Goal: Task Accomplishment & Management: Use online tool/utility

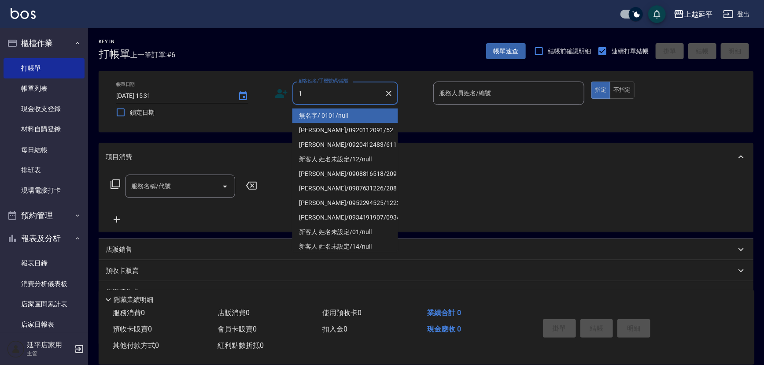
click at [336, 116] on li "無名字/ 0101/null" at bounding box center [346, 115] width 106 height 15
type input "無名字/ 0101/null"
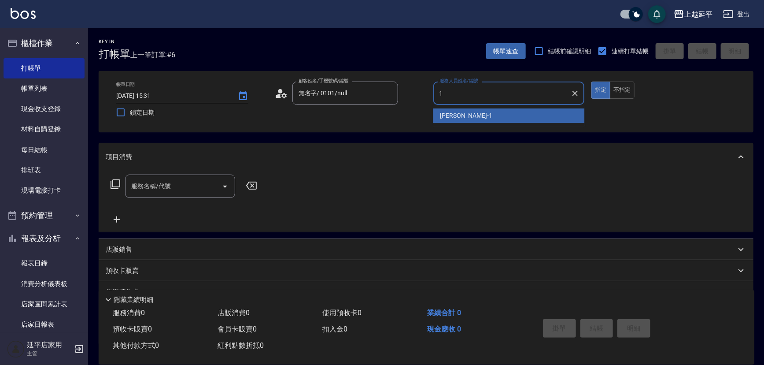
click at [471, 118] on div "[PERSON_NAME]-1" at bounding box center [509, 115] width 152 height 15
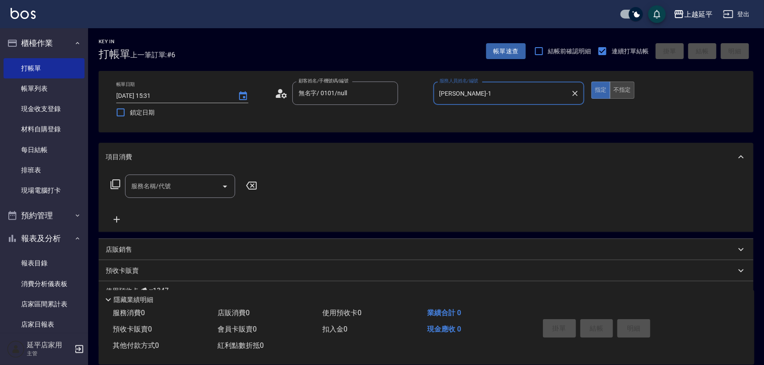
type input "[PERSON_NAME]-1"
click at [627, 84] on button "不指定" at bounding box center [622, 89] width 25 height 17
click at [226, 184] on icon "Open" at bounding box center [225, 186] width 11 height 11
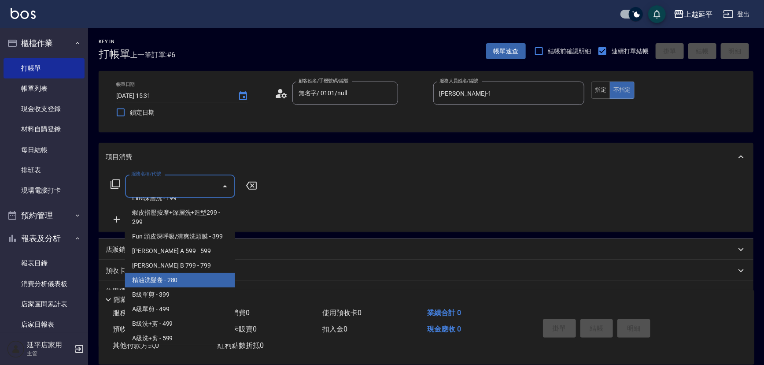
scroll to position [240, 0]
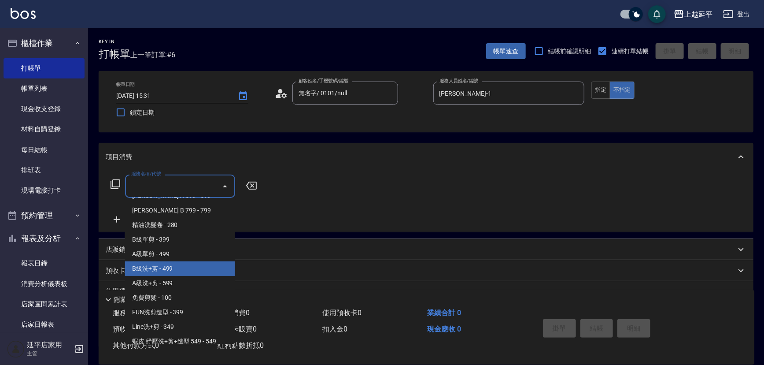
click at [171, 268] on span "B級洗+剪 - 499" at bounding box center [180, 268] width 110 height 15
type input "B級洗+剪(203)"
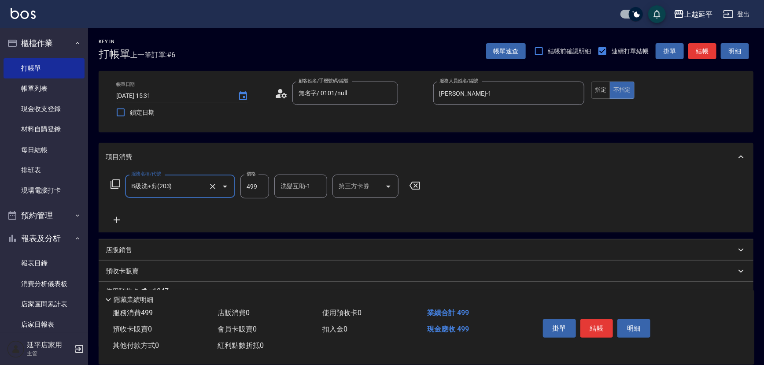
click at [289, 189] on input "洗髮互助-1" at bounding box center [300, 185] width 45 height 15
click at [312, 209] on div "丞宗 -29" at bounding box center [300, 208] width 53 height 15
type input "丞宗-29"
drag, startPoint x: 584, startPoint y: 328, endPoint x: 569, endPoint y: 318, distance: 18.1
click at [582, 326] on button "結帳" at bounding box center [597, 328] width 33 height 19
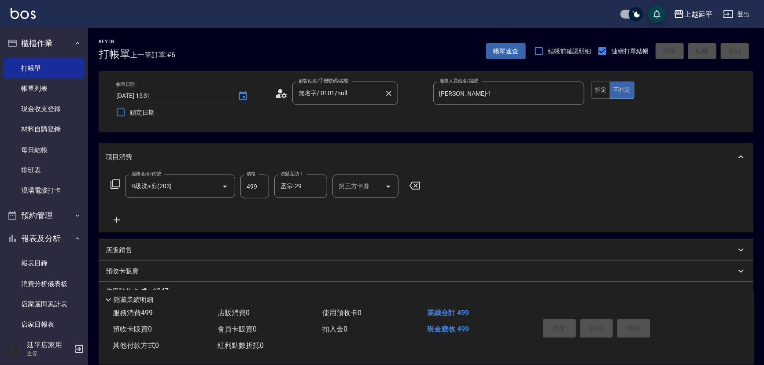
type input "[DATE] 17:08"
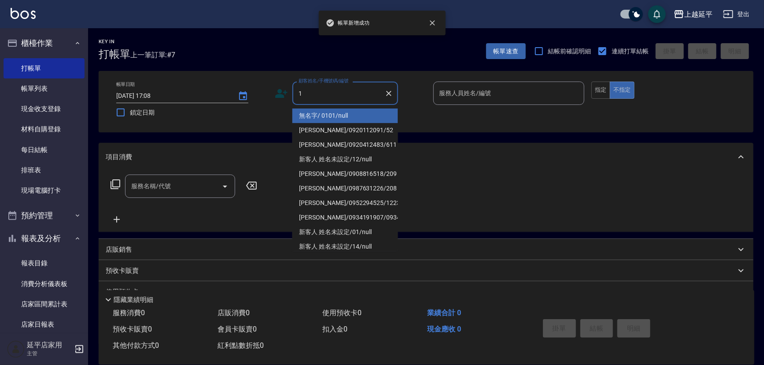
click at [315, 115] on li "無名字/ 0101/null" at bounding box center [346, 115] width 106 height 15
type input "無名字/ 0101/null"
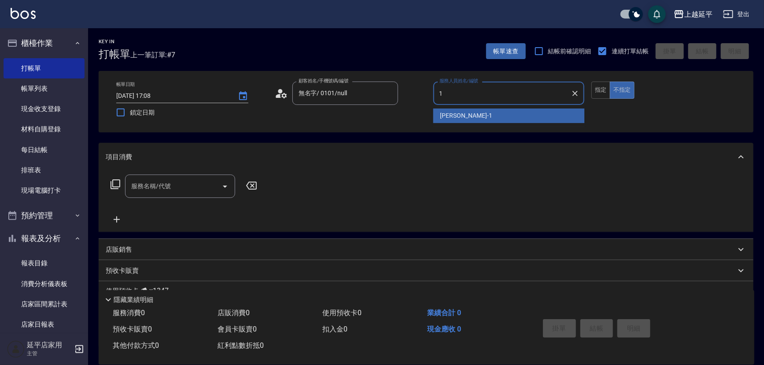
click at [458, 115] on span "[PERSON_NAME]-1" at bounding box center [467, 115] width 52 height 9
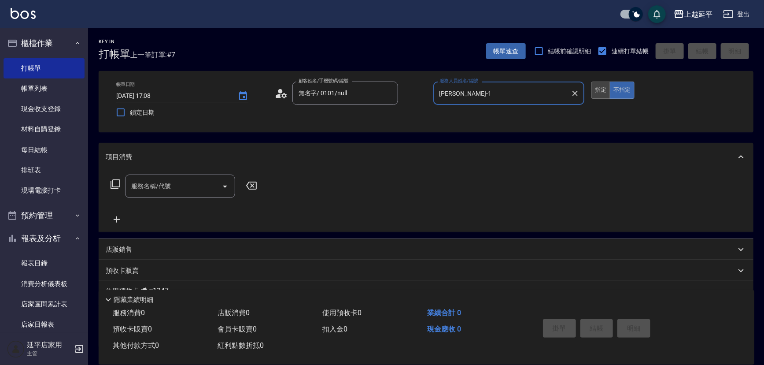
type input "[PERSON_NAME]-1"
drag, startPoint x: 601, startPoint y: 89, endPoint x: 592, endPoint y: 92, distance: 8.8
click at [601, 89] on button "指定" at bounding box center [601, 89] width 19 height 17
click at [225, 185] on icon "Open" at bounding box center [225, 186] width 11 height 11
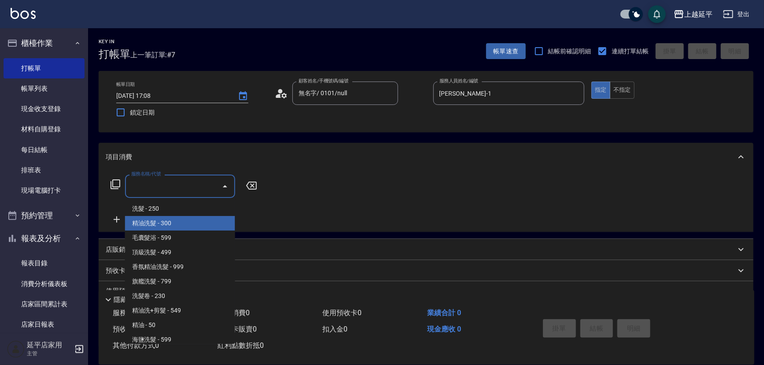
click at [195, 219] on span "精油洗髮 - 300" at bounding box center [180, 223] width 110 height 15
type input "精油洗髮(102)"
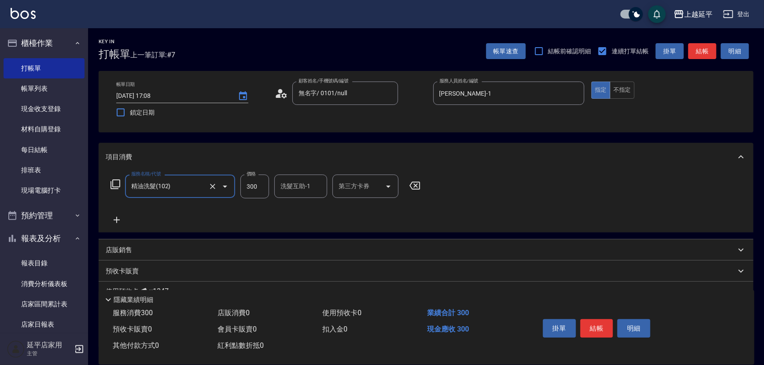
click at [290, 187] on input "洗髮互助-1" at bounding box center [300, 185] width 45 height 15
click at [296, 205] on span "丞宗 -29" at bounding box center [291, 208] width 21 height 9
type input "丞宗-29"
click at [587, 325] on button "結帳" at bounding box center [597, 328] width 33 height 19
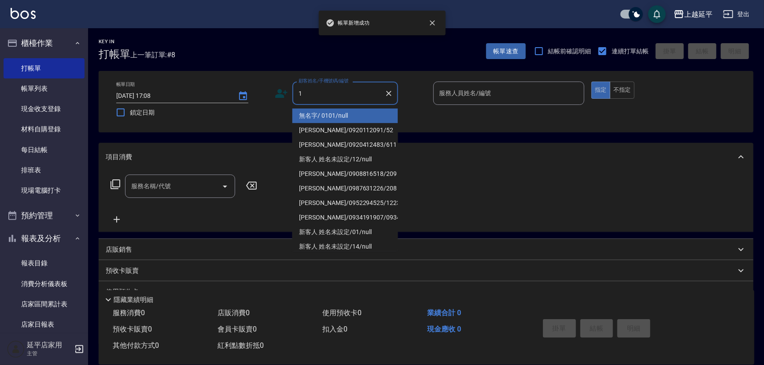
click at [320, 116] on li "無名字/ 0101/null" at bounding box center [346, 115] width 106 height 15
type input "無名字/ 0101/null"
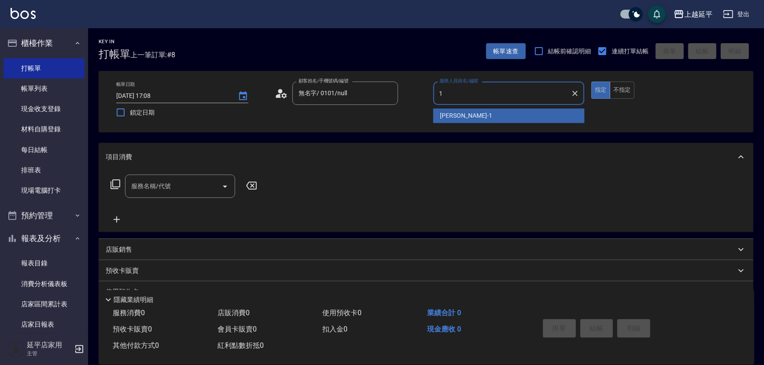
click at [470, 115] on div "[PERSON_NAME]-1" at bounding box center [509, 115] width 152 height 15
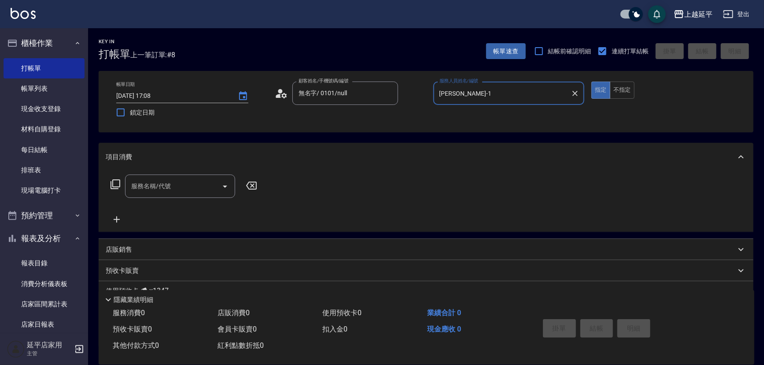
click at [223, 185] on icon "Open" at bounding box center [225, 186] width 4 height 2
type input "[PERSON_NAME]-1"
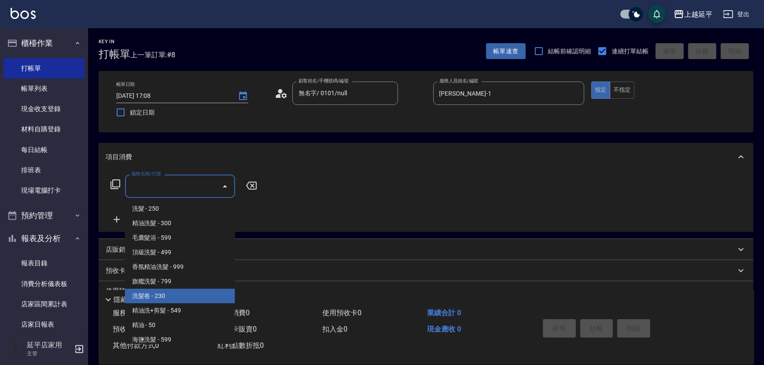
click at [170, 296] on span "洗髮卷 - 230" at bounding box center [180, 296] width 110 height 15
type input "洗髮卷(107)"
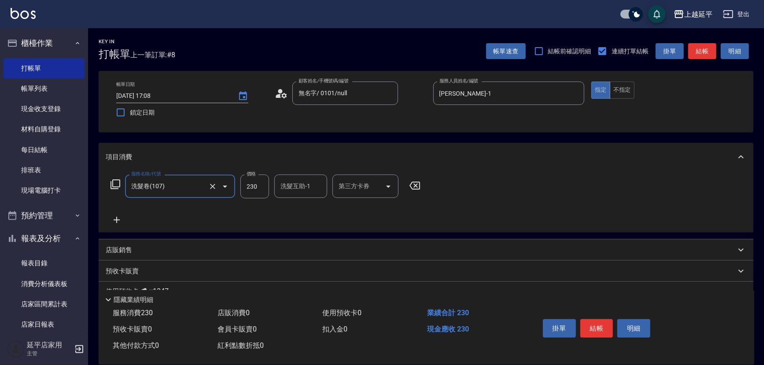
click at [262, 187] on input "230" at bounding box center [255, 186] width 29 height 24
type input "280"
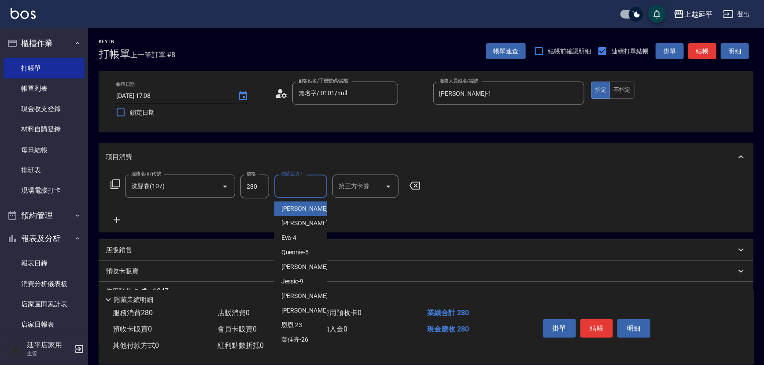
click at [282, 188] on input "洗髮互助-1" at bounding box center [300, 185] width 45 height 15
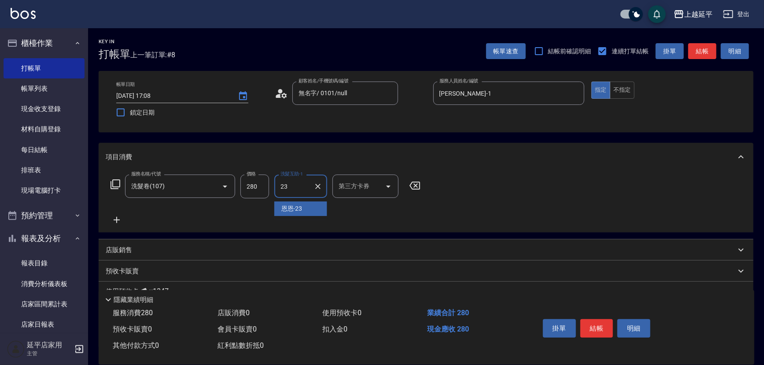
click at [282, 202] on div "恩恩 -23" at bounding box center [300, 208] width 53 height 15
click at [349, 194] on div "第三方卡券" at bounding box center [366, 185] width 66 height 23
type input "恩恩-23"
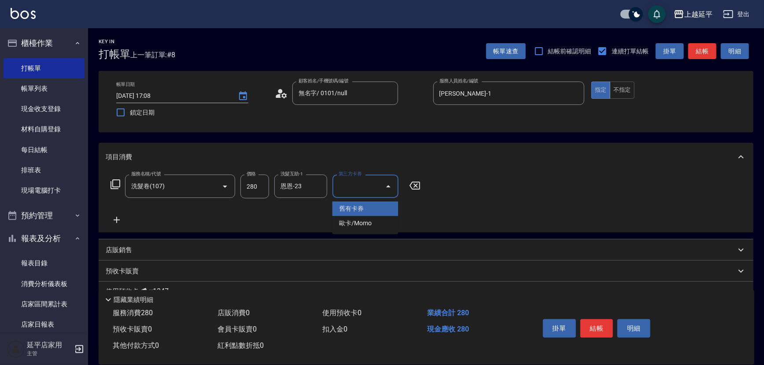
click at [349, 211] on span "舊有卡券" at bounding box center [366, 208] width 66 height 15
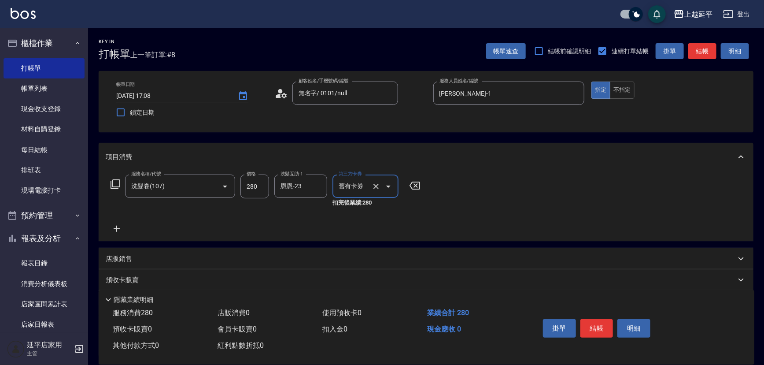
type input "舊有卡券"
click at [595, 330] on button "結帳" at bounding box center [597, 328] width 33 height 19
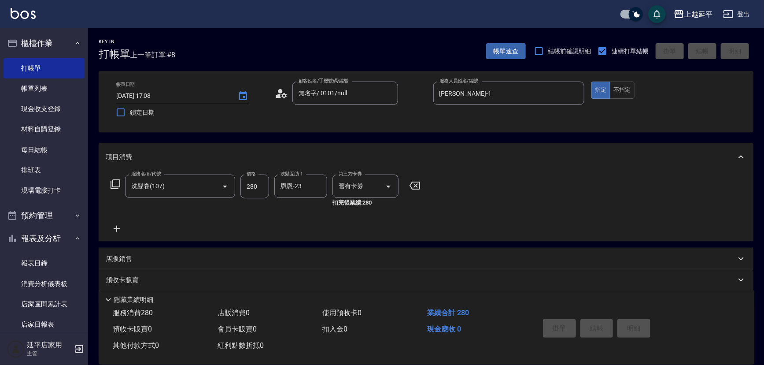
type input "[DATE] 17:09"
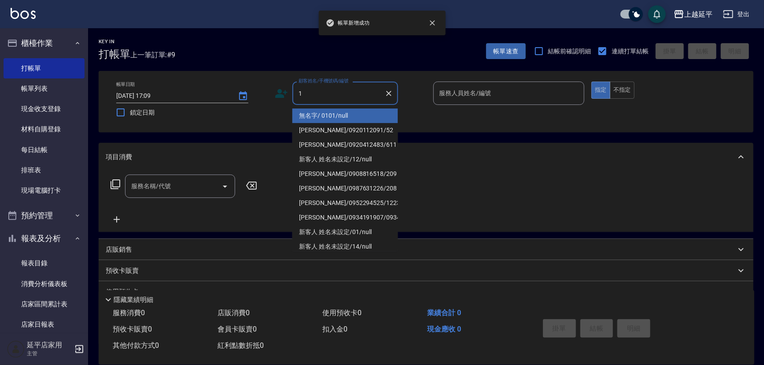
click at [317, 113] on li "無名字/ 0101/null" at bounding box center [346, 115] width 106 height 15
type input "無名字/ 0101/null"
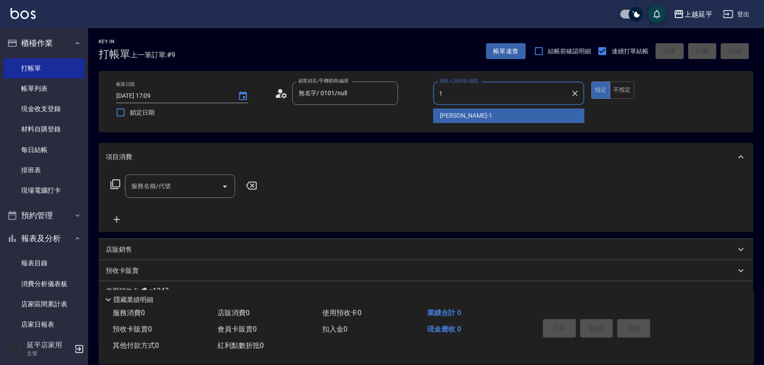
click at [447, 115] on span "[PERSON_NAME]-1" at bounding box center [467, 115] width 52 height 9
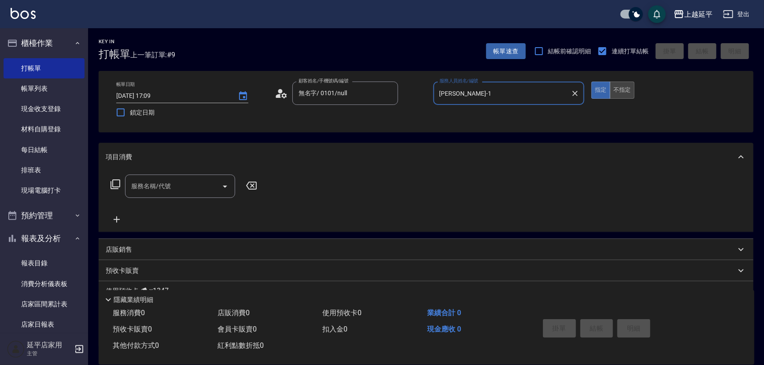
type input "[PERSON_NAME]-1"
click at [616, 93] on button "不指定" at bounding box center [622, 89] width 25 height 17
click at [225, 189] on icon "Open" at bounding box center [225, 186] width 11 height 11
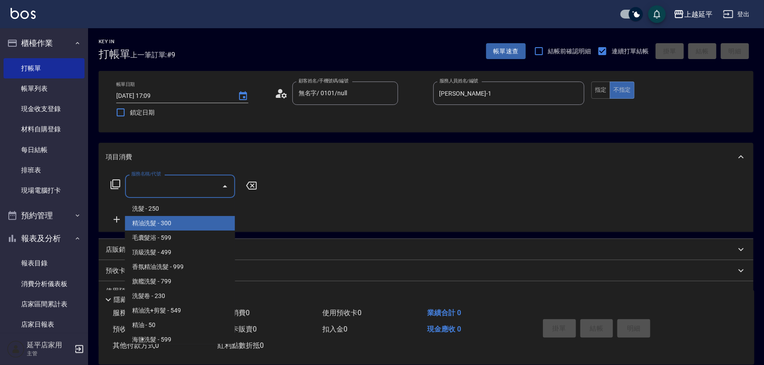
click at [181, 220] on span "精油洗髮 - 300" at bounding box center [180, 223] width 110 height 15
type input "精油洗髮(102)"
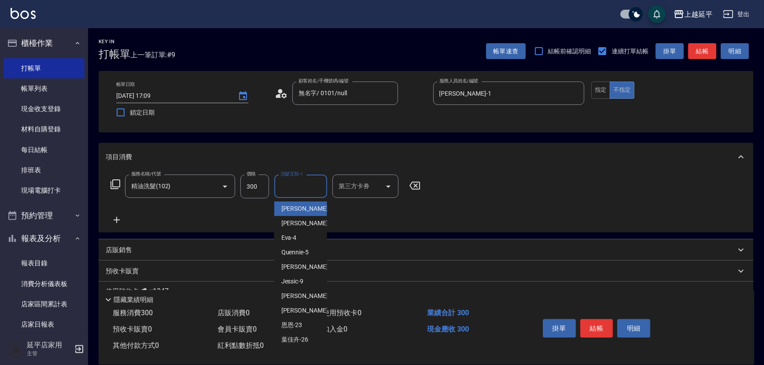
click at [307, 180] on input "洗髮互助-1" at bounding box center [300, 185] width 45 height 15
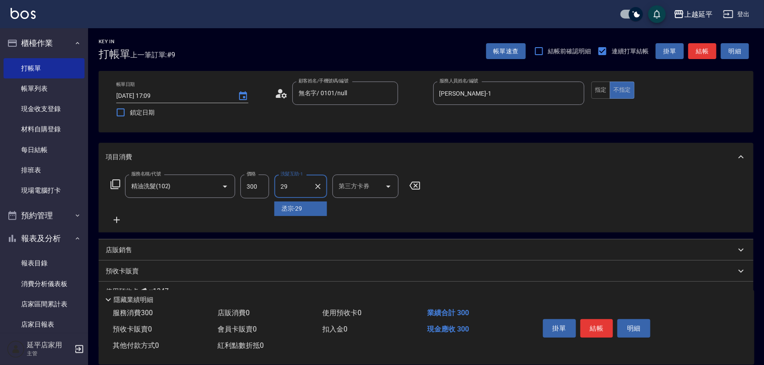
click at [307, 208] on div "丞宗 -29" at bounding box center [300, 208] width 53 height 15
type input "丞宗-29"
click at [587, 322] on button "結帳" at bounding box center [597, 328] width 33 height 19
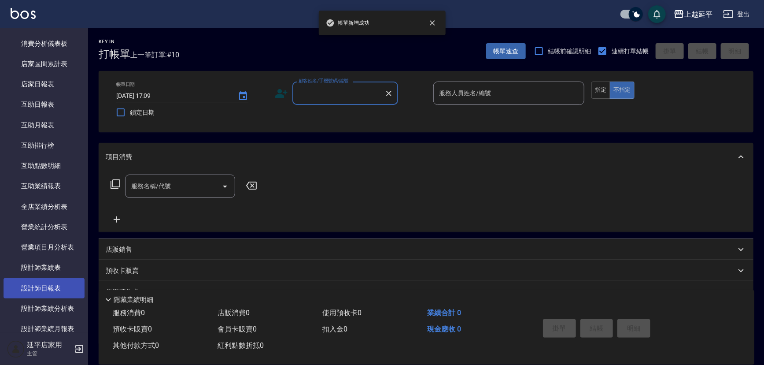
click at [73, 290] on link "設計師日報表" at bounding box center [44, 288] width 81 height 20
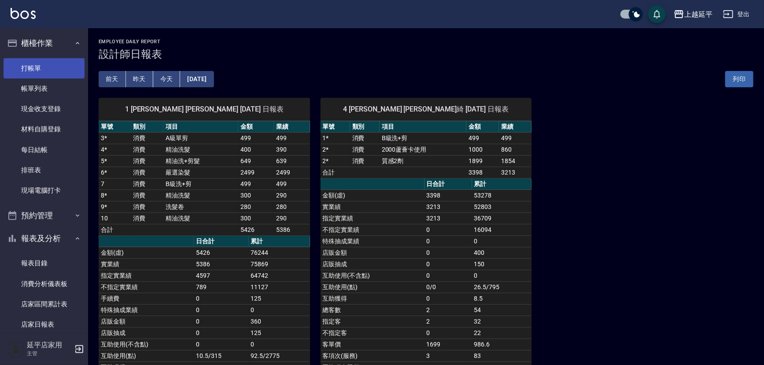
click at [26, 73] on link "打帳單" at bounding box center [44, 68] width 81 height 20
